Goal: Transaction & Acquisition: Purchase product/service

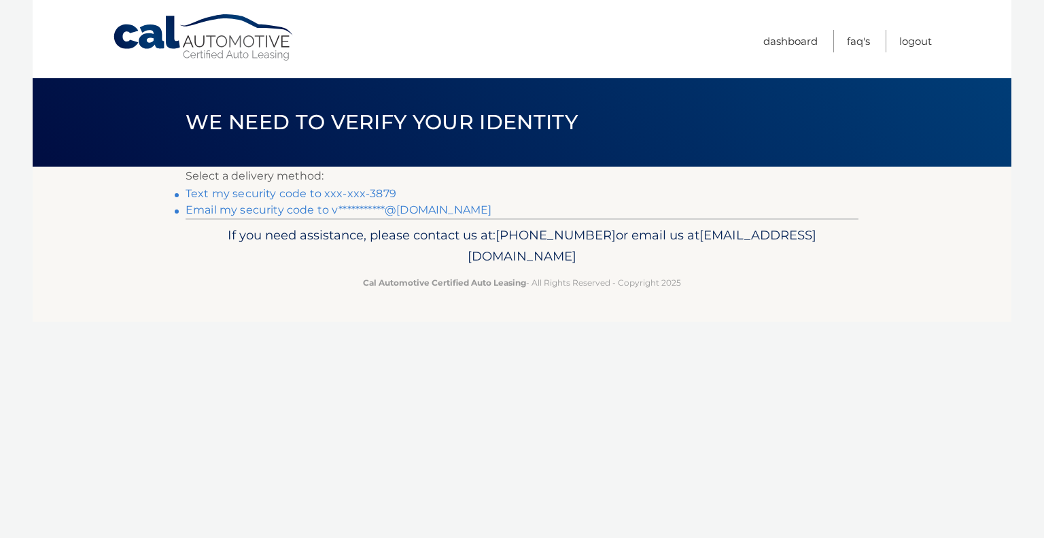
click at [252, 195] on link "Text my security code to xxx-xxx-3879" at bounding box center [291, 193] width 211 height 13
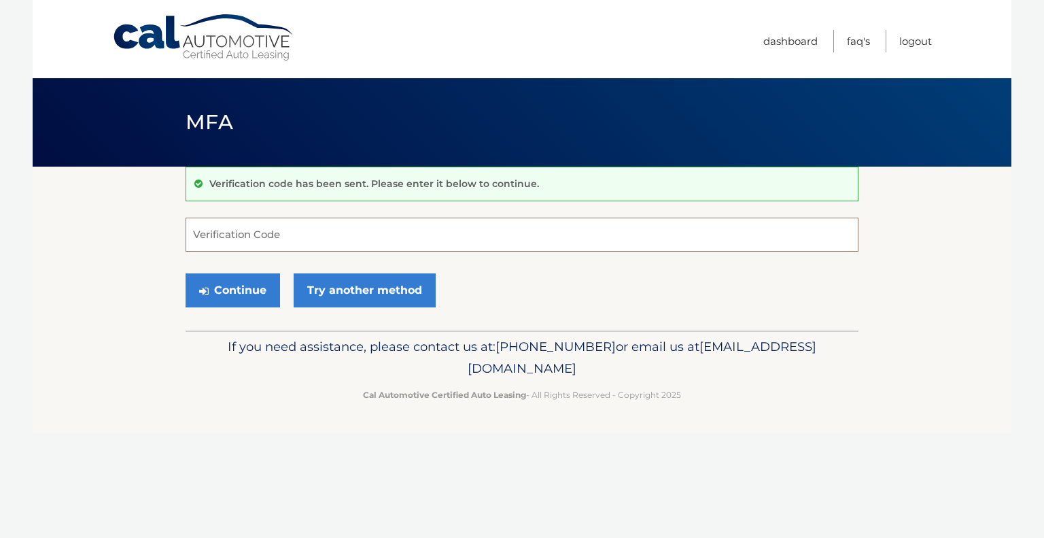
click at [231, 235] on input "Verification Code" at bounding box center [522, 235] width 673 height 34
type input "465243"
click at [217, 283] on button "Continue" at bounding box center [233, 290] width 95 height 34
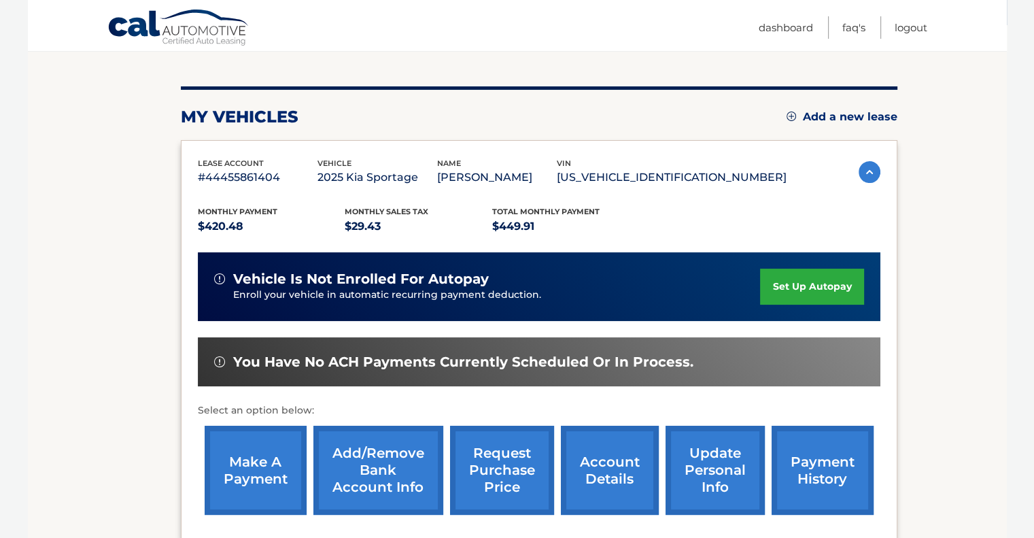
scroll to position [163, 0]
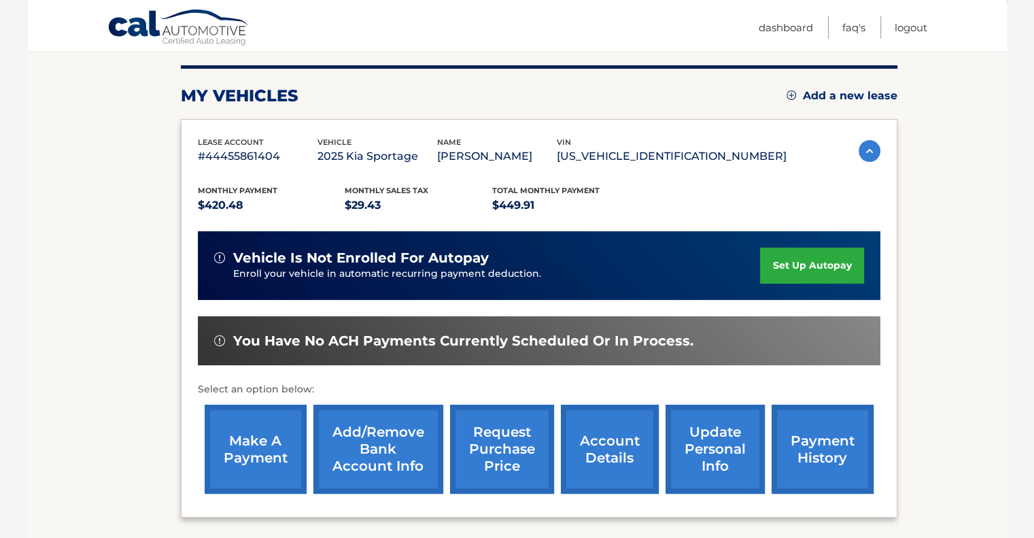
click at [250, 439] on link "make a payment" at bounding box center [256, 449] width 102 height 89
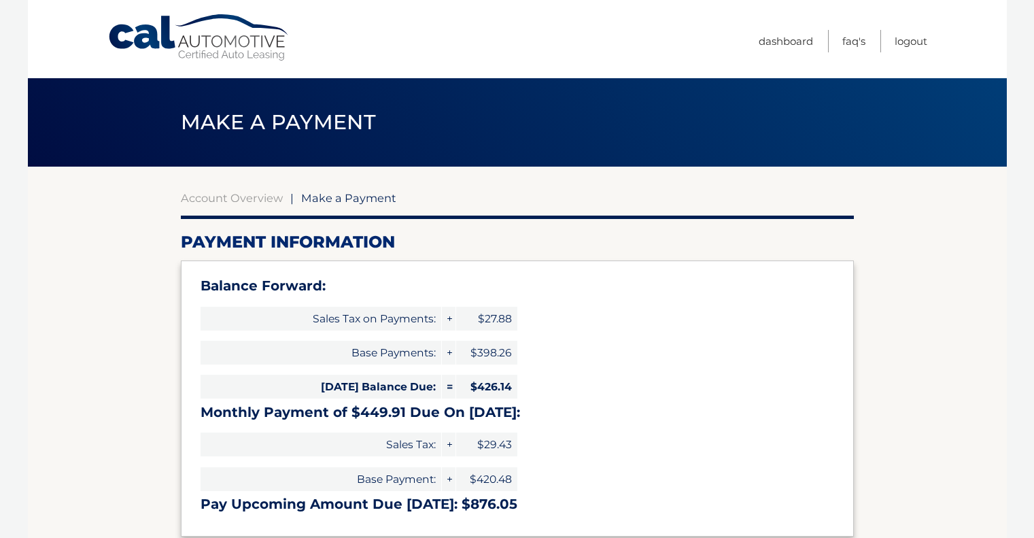
select select "NTJiZDdhOGYtNjY4NC00NWVjLTk3NjgtNzcwMDJjZjliZjNk"
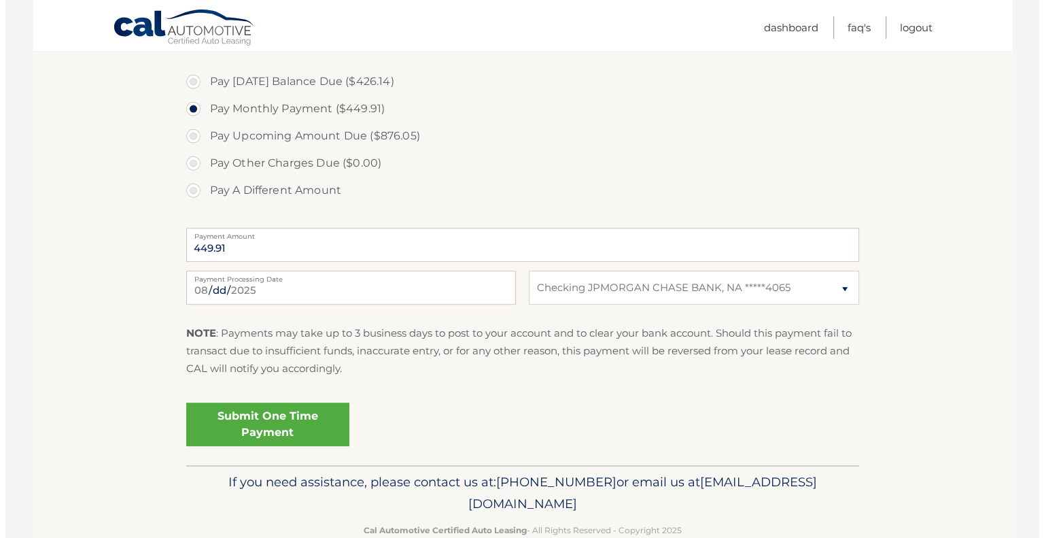
scroll to position [517, 0]
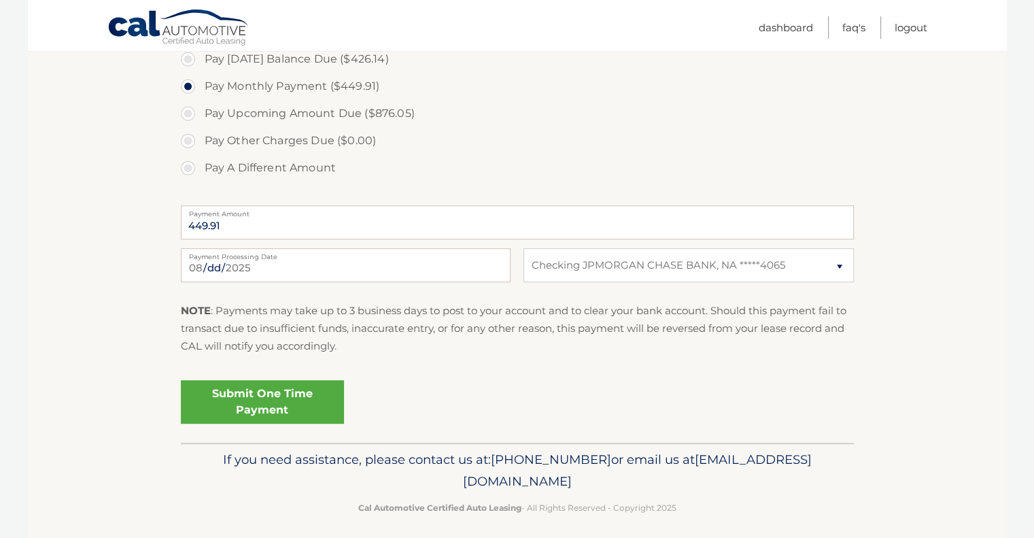
click at [290, 405] on link "Submit One Time Payment" at bounding box center [262, 402] width 163 height 44
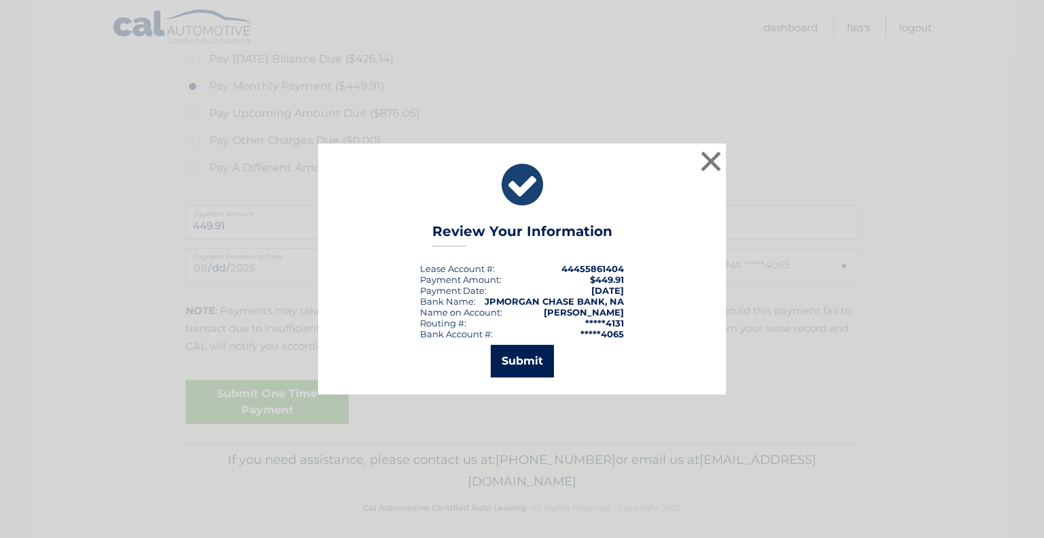
click at [524, 362] on button "Submit" at bounding box center [522, 361] width 63 height 33
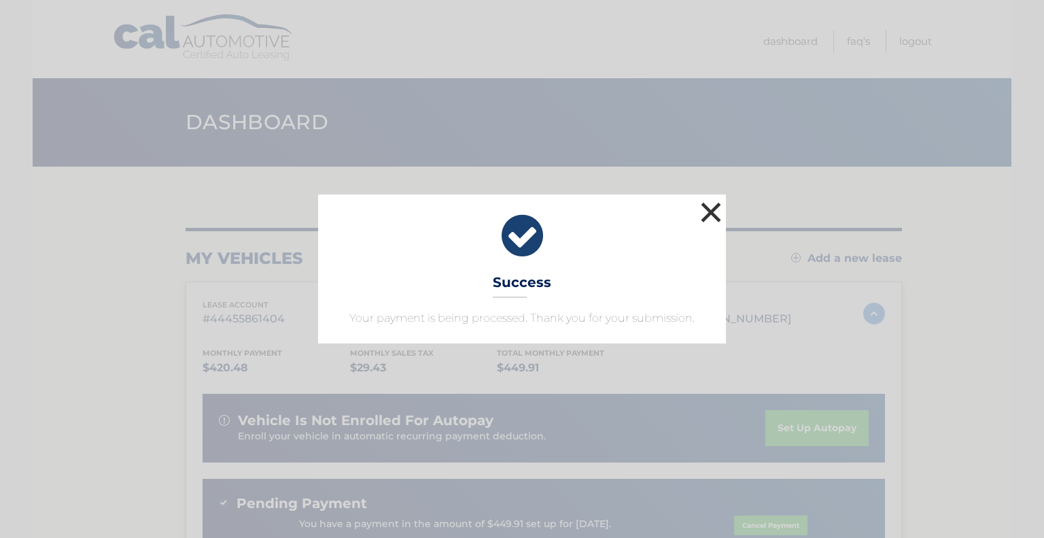
click at [715, 209] on button "×" at bounding box center [711, 212] width 27 height 27
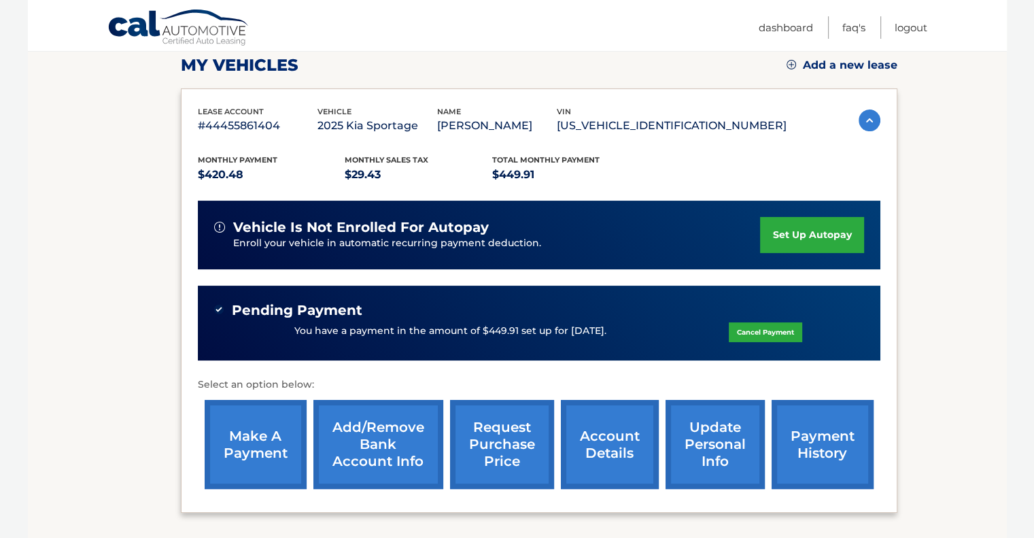
scroll to position [195, 0]
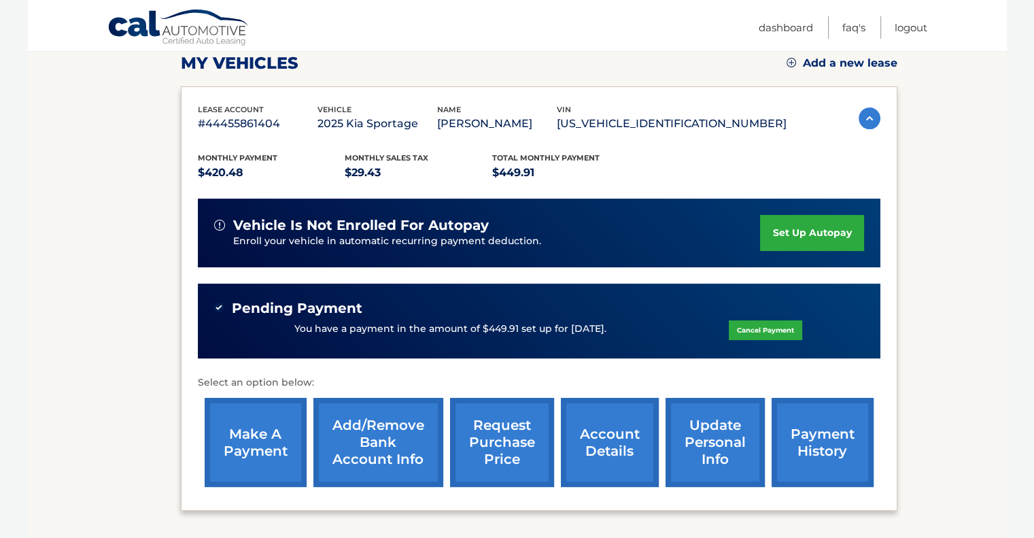
click at [825, 441] on link "payment history" at bounding box center [823, 442] width 102 height 89
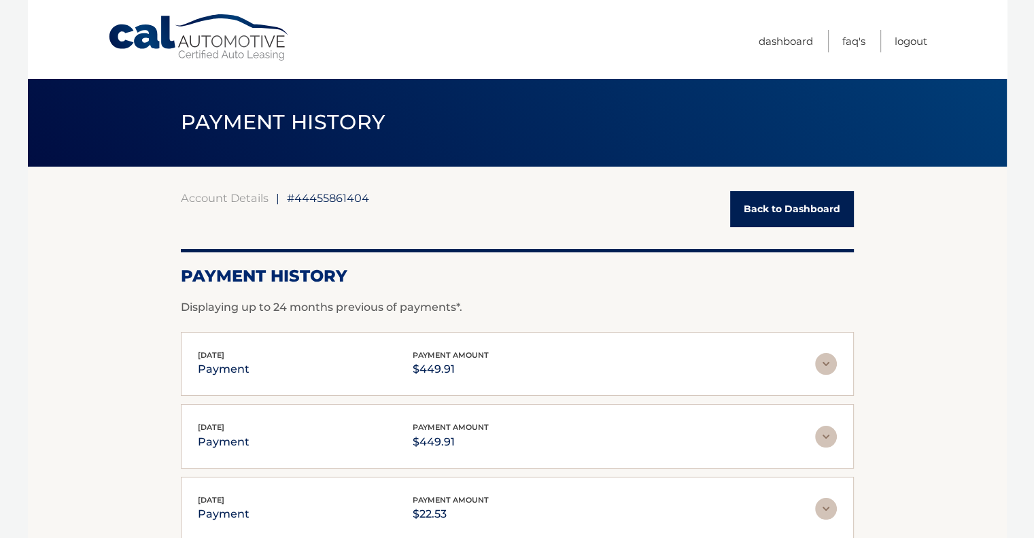
click at [825, 366] on img at bounding box center [826, 364] width 22 height 22
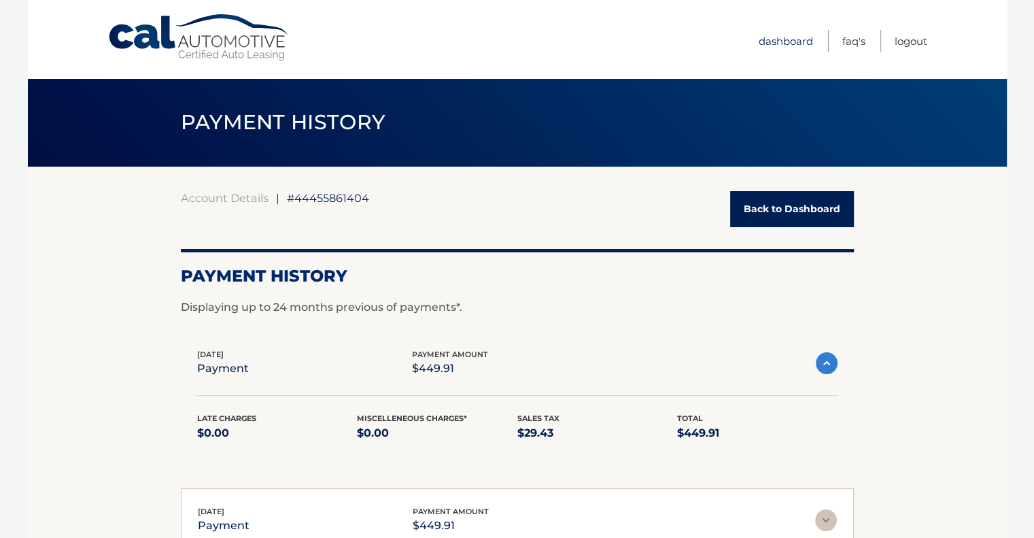
click at [783, 37] on link "Dashboard" at bounding box center [786, 41] width 54 height 22
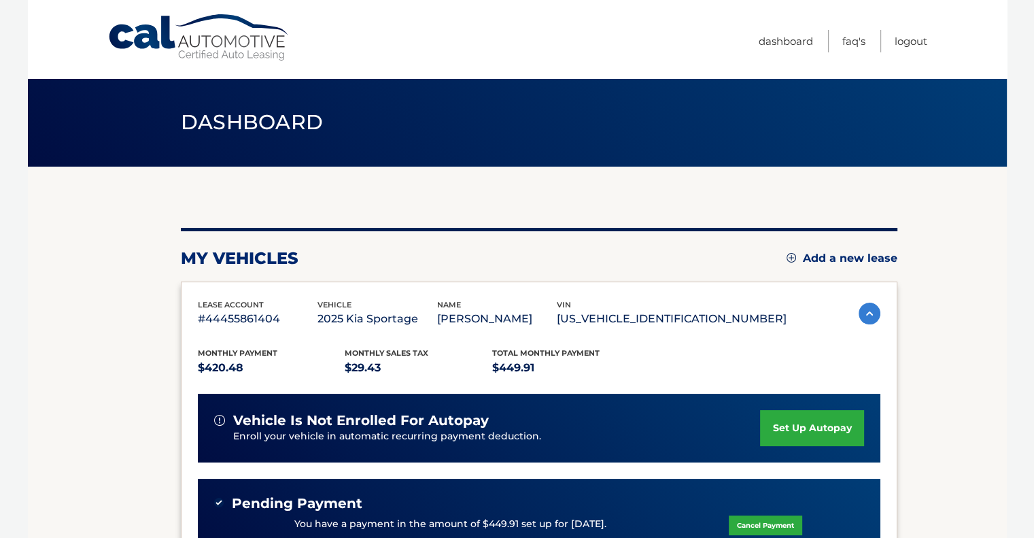
click at [865, 313] on img at bounding box center [870, 314] width 22 height 22
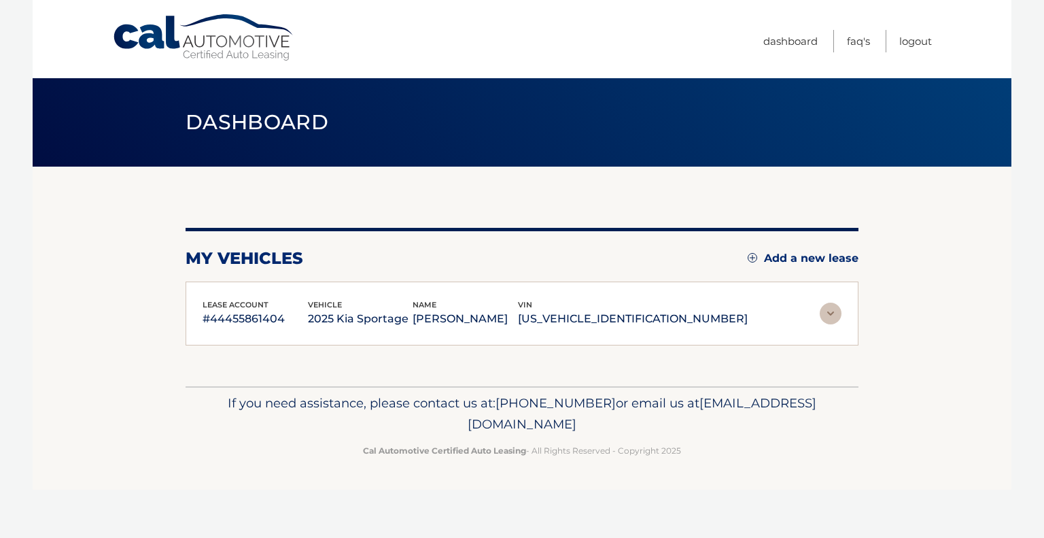
click at [865, 313] on section "my vehicles Add a new lease lease account #44455861404 vehicle 2025 Kia Sportag…" at bounding box center [522, 277] width 979 height 220
click at [834, 309] on img at bounding box center [831, 314] width 22 height 22
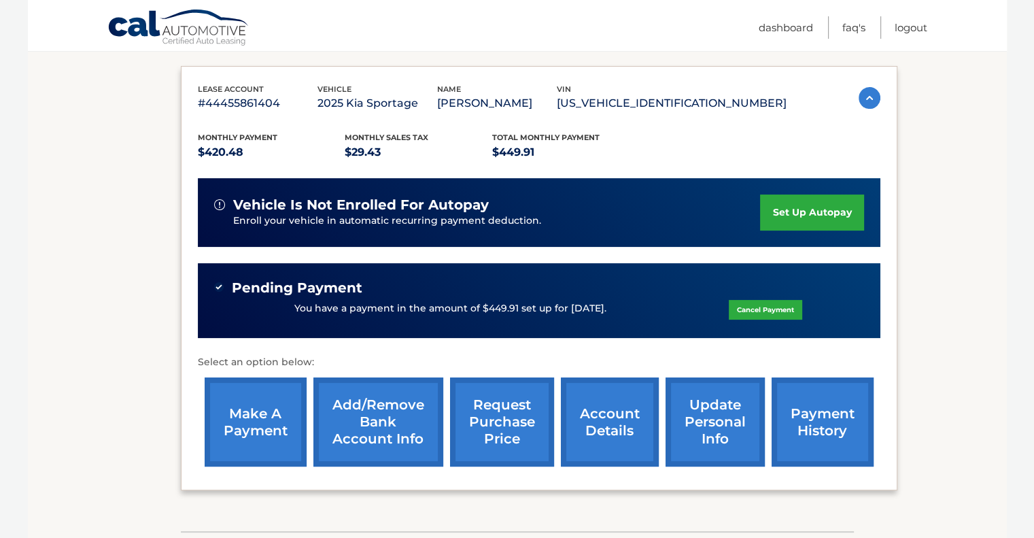
scroll to position [226, 0]
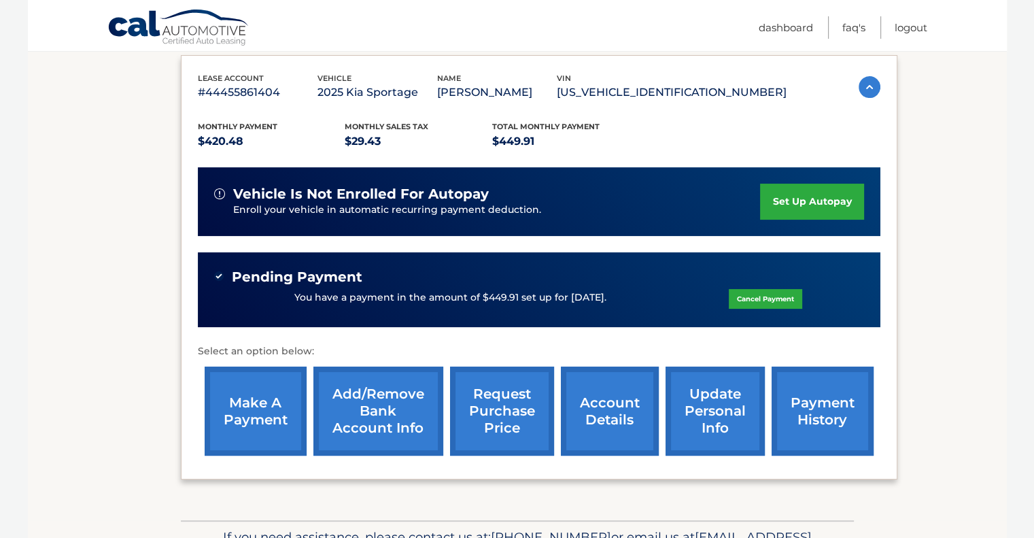
click at [623, 405] on link "account details" at bounding box center [610, 410] width 98 height 89
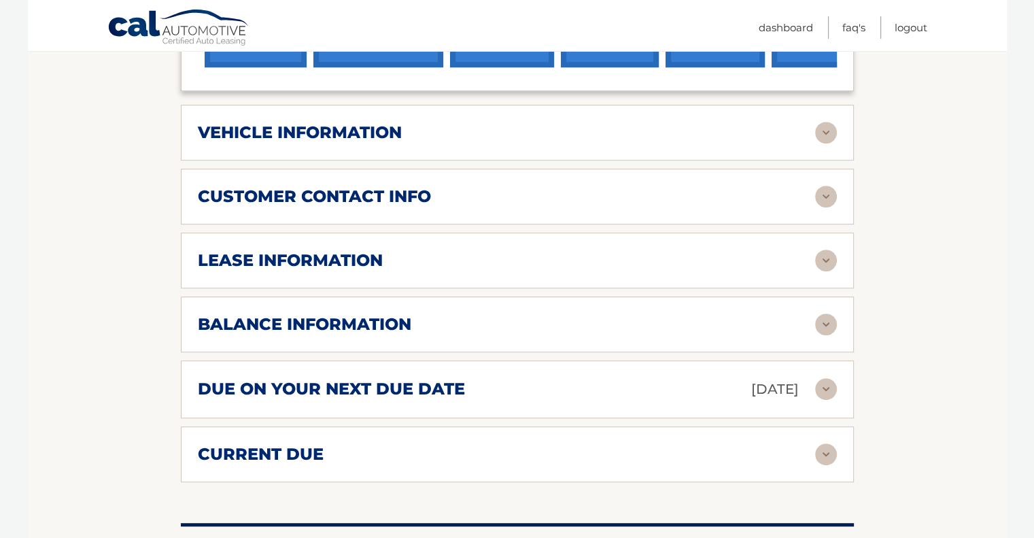
scroll to position [647, 0]
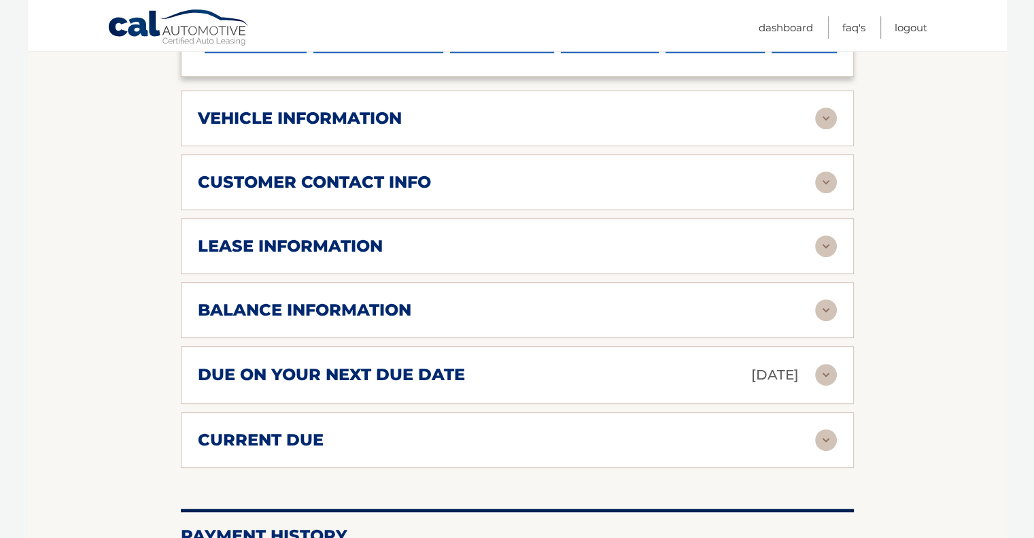
click at [826, 247] on img at bounding box center [826, 246] width 22 height 22
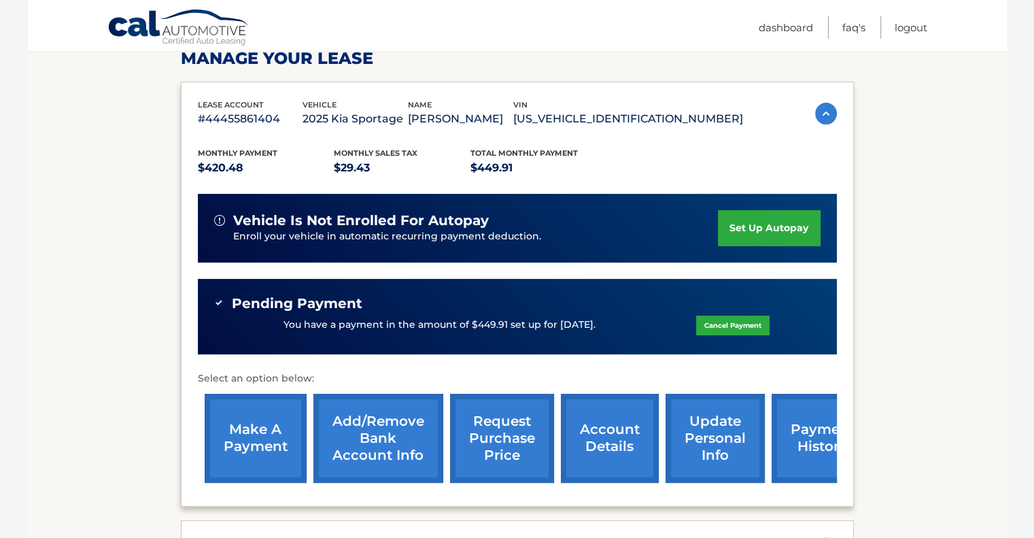
scroll to position [212, 0]
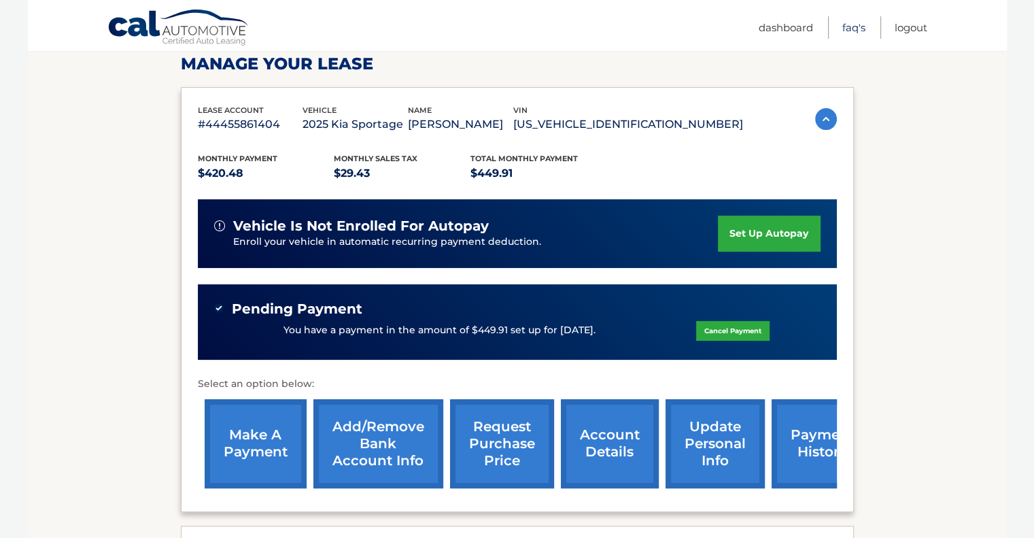
click at [853, 29] on link "FAQ's" at bounding box center [853, 27] width 23 height 22
